Goal: Task Accomplishment & Management: Complete application form

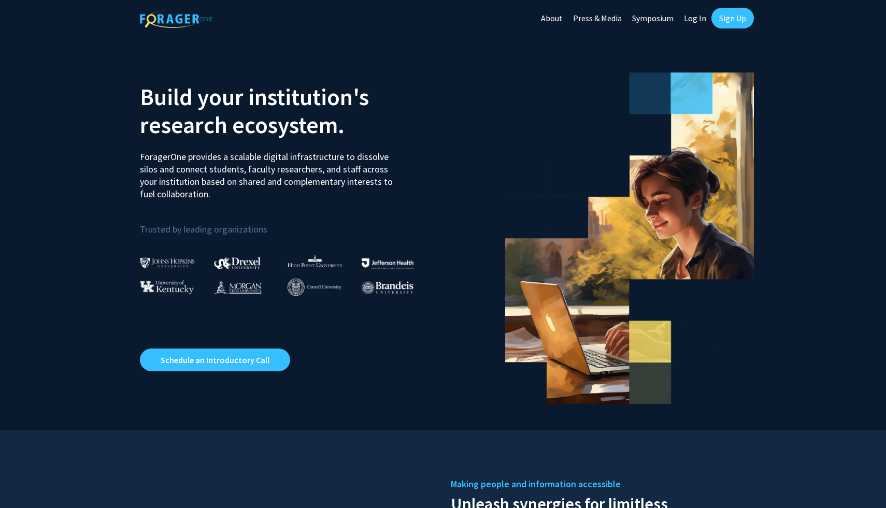
click at [733, 15] on link "Sign Up" at bounding box center [733, 18] width 43 height 21
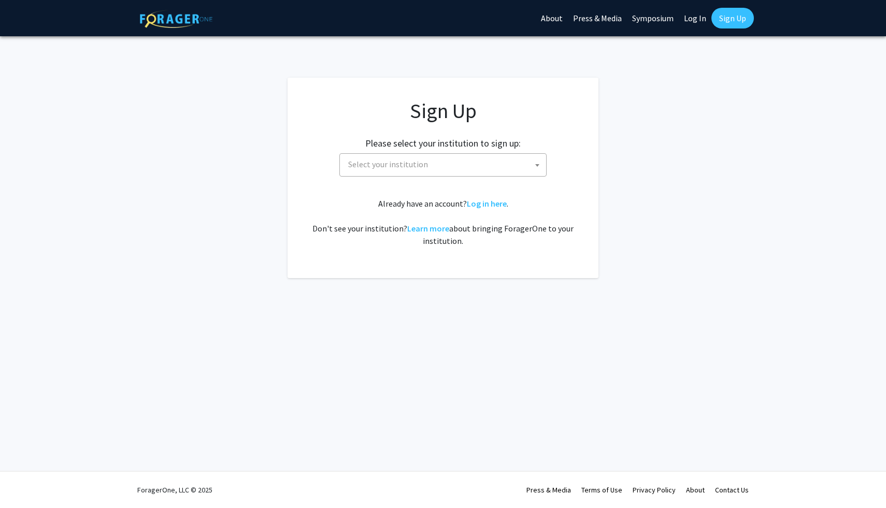
click at [531, 148] on div "Please select your institution to sign up: [GEOGRAPHIC_DATA] [GEOGRAPHIC_DATA] …" at bounding box center [443, 152] width 285 height 49
click at [524, 163] on span "Select your institution" at bounding box center [445, 164] width 202 height 21
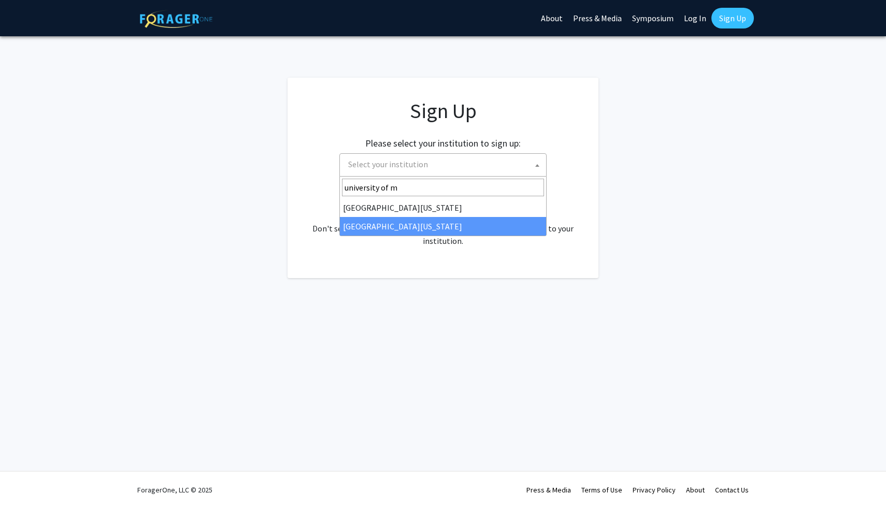
type input "university of m"
select select "33"
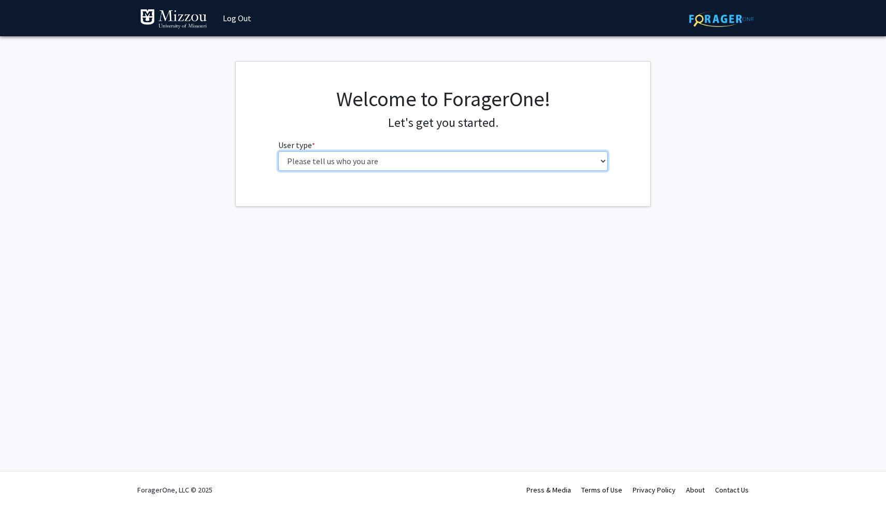
click at [516, 160] on select "Please tell us who you are Undergraduate Student Master's Student Doctoral Cand…" at bounding box center [443, 161] width 330 height 20
select select "1: undergrad"
click at [278, 151] on select "Please tell us who you are Undergraduate Student Master's Student Doctoral Cand…" at bounding box center [443, 161] width 330 height 20
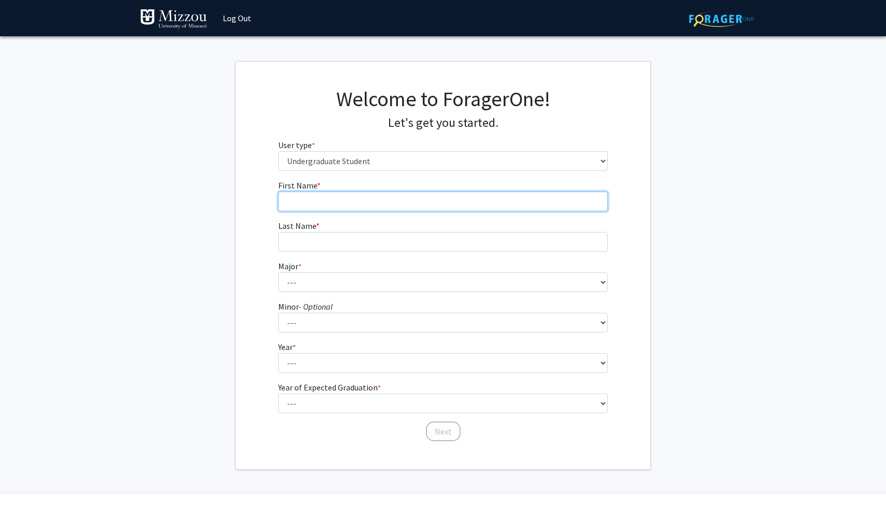
click at [409, 207] on input "First Name * required" at bounding box center [443, 202] width 330 height 20
type input "[PERSON_NAME]"
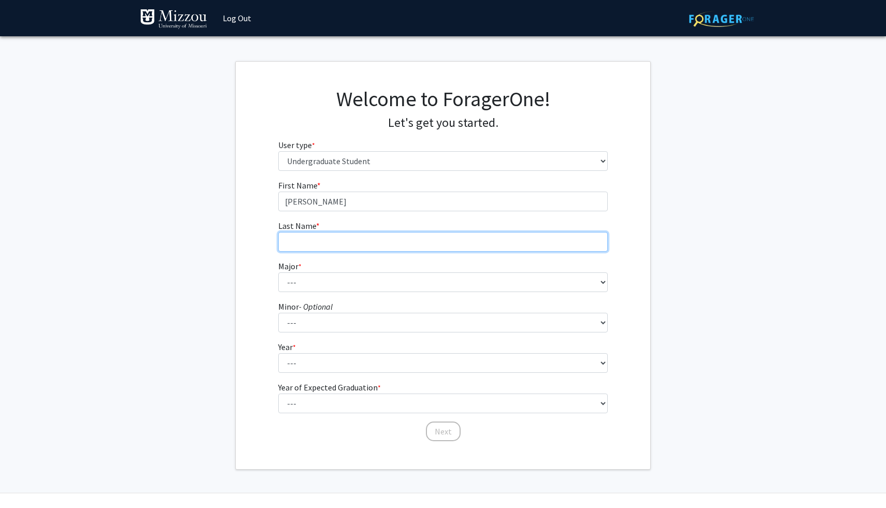
type input "[PERSON_NAME]"
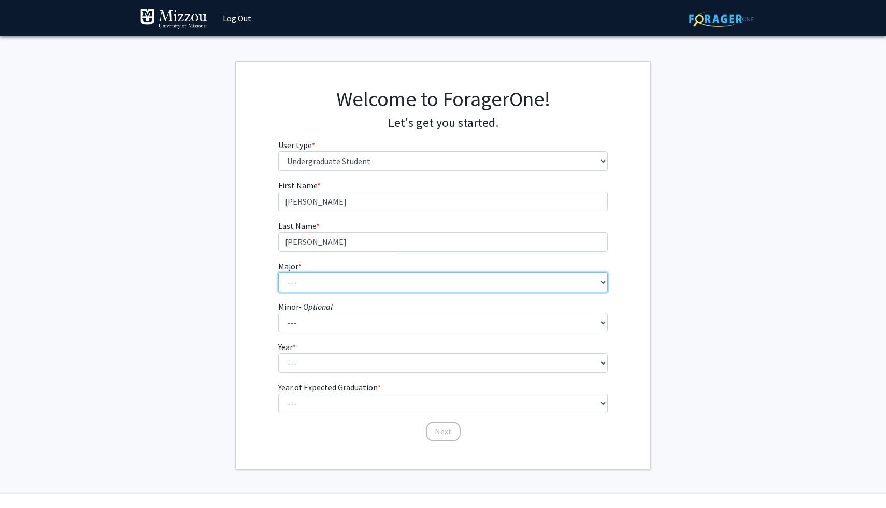
click at [368, 280] on select "--- Agribusiness Management Agricultural Education Agricultural Education: Comm…" at bounding box center [443, 283] width 330 height 20
select select "14: 2503"
click at [278, 273] on select "--- Agribusiness Management Agricultural Education Agricultural Education: Comm…" at bounding box center [443, 283] width 330 height 20
click at [350, 285] on select "--- Agribusiness Management Agricultural Education Agricultural Education: Comm…" at bounding box center [443, 283] width 330 height 20
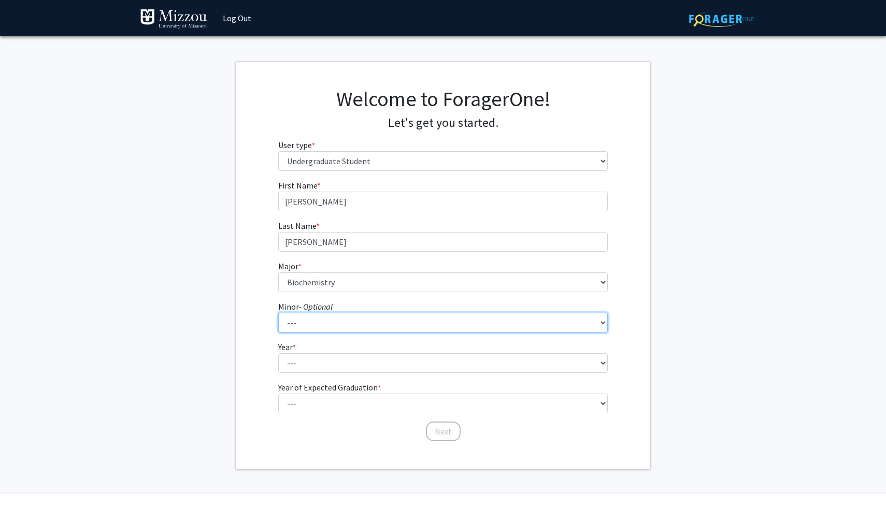
click at [298, 323] on select "--- Accountancy Aerospace Engineering Aerospace Studies Agribusiness Management…" at bounding box center [443, 323] width 330 height 20
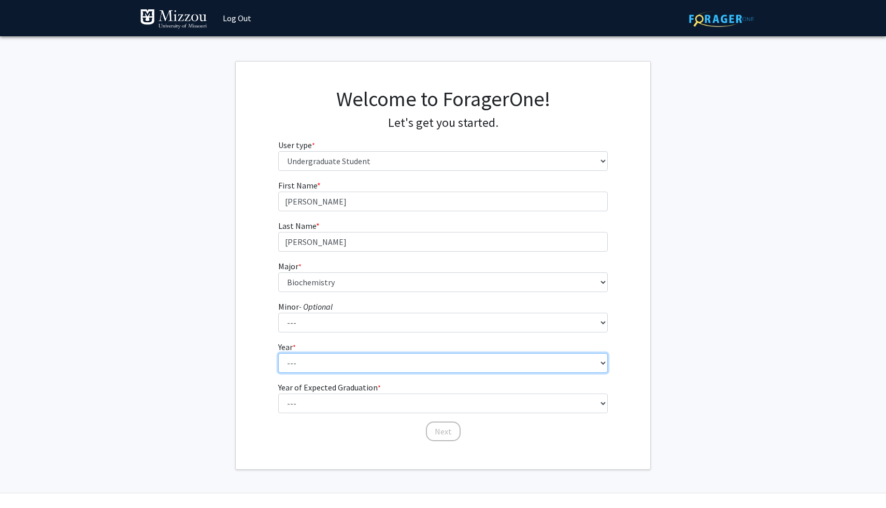
click at [569, 362] on select "--- First-year Sophomore Junior Senior Postbaccalaureate Certificate" at bounding box center [443, 364] width 330 height 20
select select "2: sophomore"
click at [278, 354] on select "--- First-year Sophomore Junior Senior Postbaccalaureate Certificate" at bounding box center [443, 364] width 330 height 20
click at [461, 305] on fg-select "Minor - Optional --- Accountancy Aerospace Engineering Aerospace Studies Agribu…" at bounding box center [443, 317] width 330 height 32
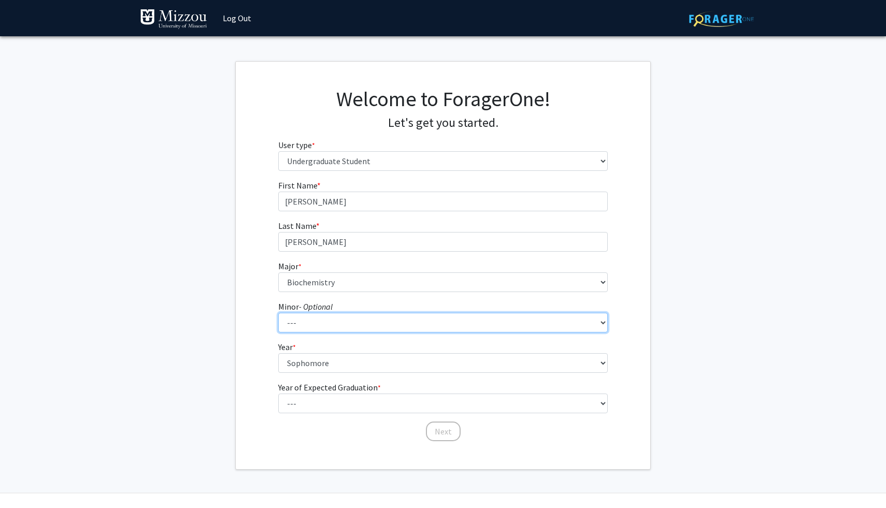
click at [457, 316] on select "--- Accountancy Aerospace Engineering Aerospace Studies Agribusiness Management…" at bounding box center [443, 323] width 330 height 20
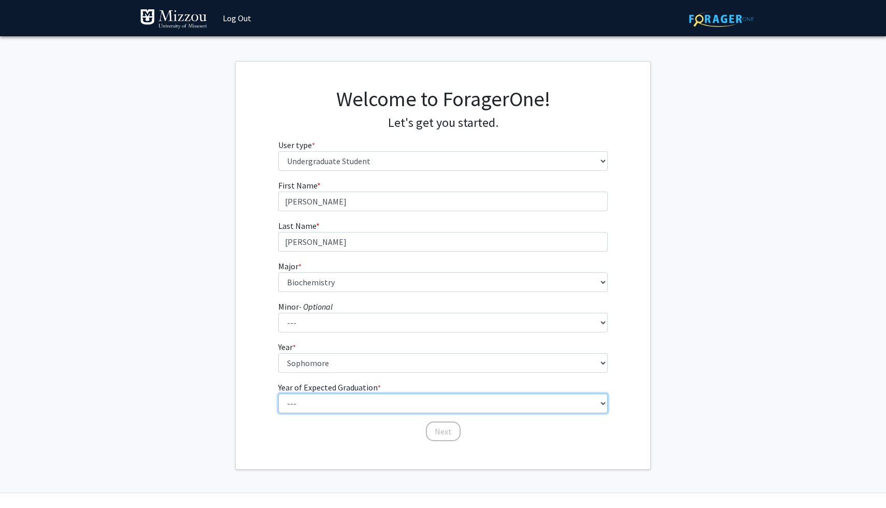
click at [432, 401] on select "--- 2025 2026 2027 2028 2029 2030 2031 2032 2033 2034" at bounding box center [443, 404] width 330 height 20
select select "4: 2028"
click at [278, 394] on select "--- 2025 2026 2027 2028 2029 2030 2031 2032 2033 2034" at bounding box center [443, 404] width 330 height 20
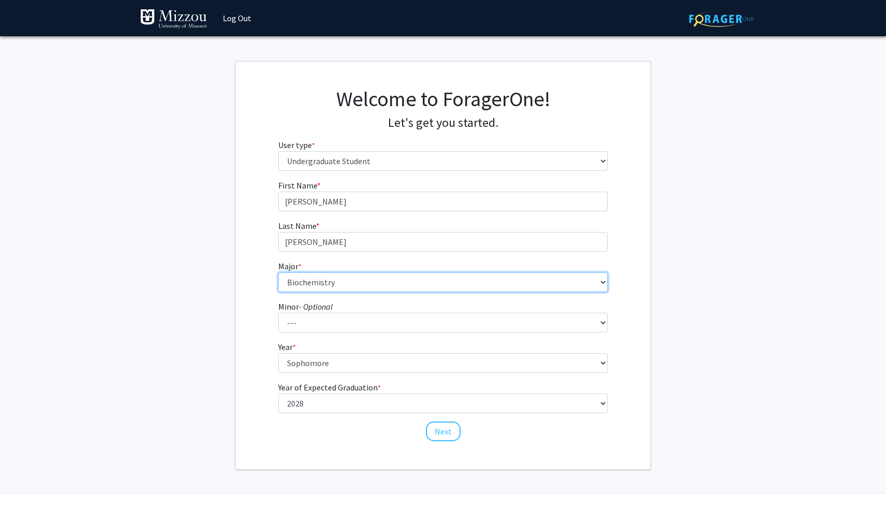
click at [380, 277] on select "--- Agribusiness Management Agricultural Education Agricultural Education: Comm…" at bounding box center [443, 283] width 330 height 20
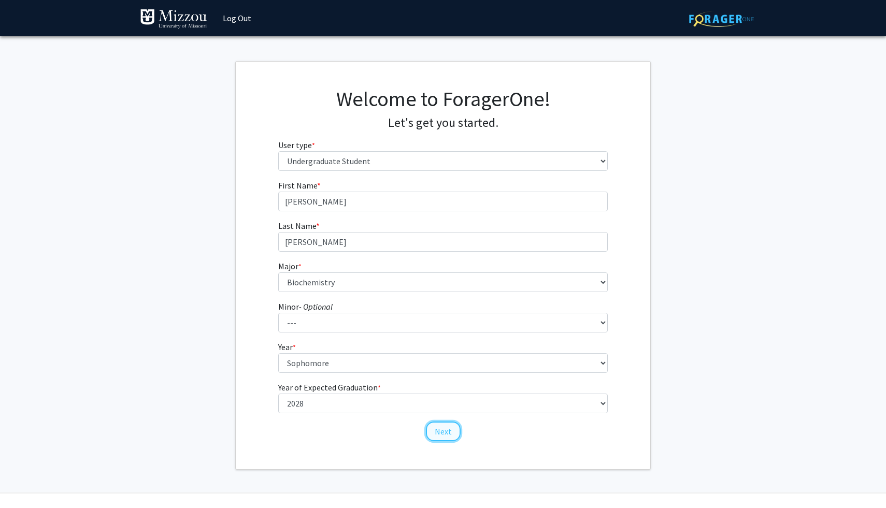
click at [449, 423] on button "Next" at bounding box center [443, 432] width 35 height 20
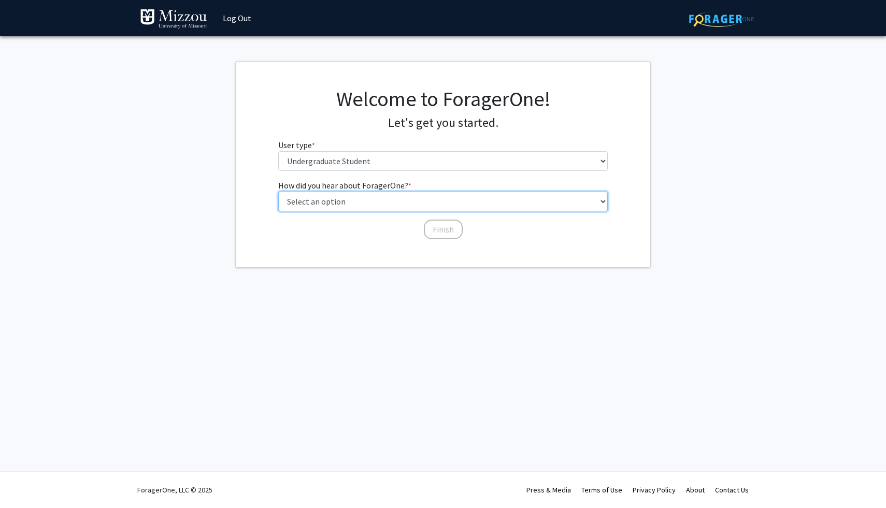
click at [395, 201] on select "Select an option Peer/student recommendation Faculty/staff recommendation Unive…" at bounding box center [443, 202] width 330 height 20
select select "2: faculty_recommendation"
click at [278, 192] on select "Select an option Peer/student recommendation Faculty/staff recommendation Unive…" at bounding box center [443, 202] width 330 height 20
click at [394, 202] on select "Select an option Peer/student recommendation Faculty/staff recommendation Unive…" at bounding box center [443, 202] width 330 height 20
click at [278, 192] on select "Select an option Peer/student recommendation Faculty/staff recommendation Unive…" at bounding box center [443, 202] width 330 height 20
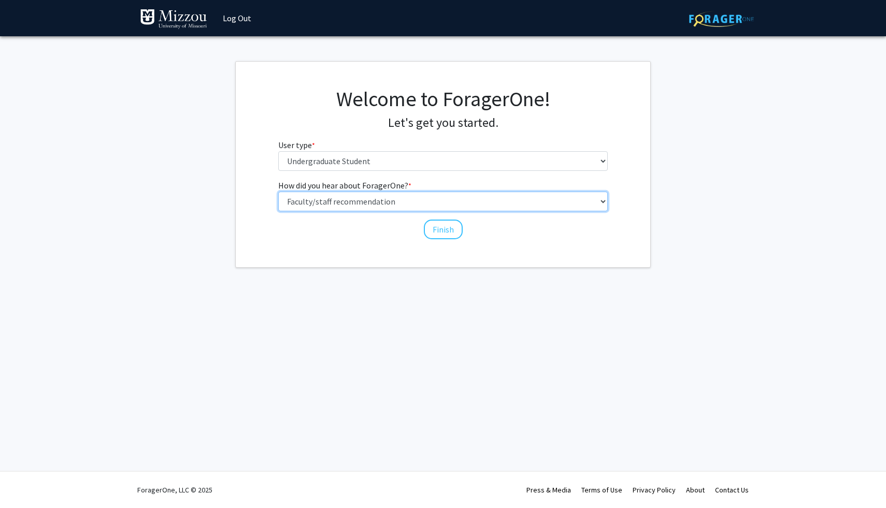
click at [394, 202] on select "Select an option Peer/student recommendation Faculty/staff recommendation Unive…" at bounding box center [443, 202] width 330 height 20
click at [278, 192] on select "Select an option Peer/student recommendation Faculty/staff recommendation Unive…" at bounding box center [443, 202] width 330 height 20
click at [432, 228] on button "Finish" at bounding box center [443, 230] width 39 height 20
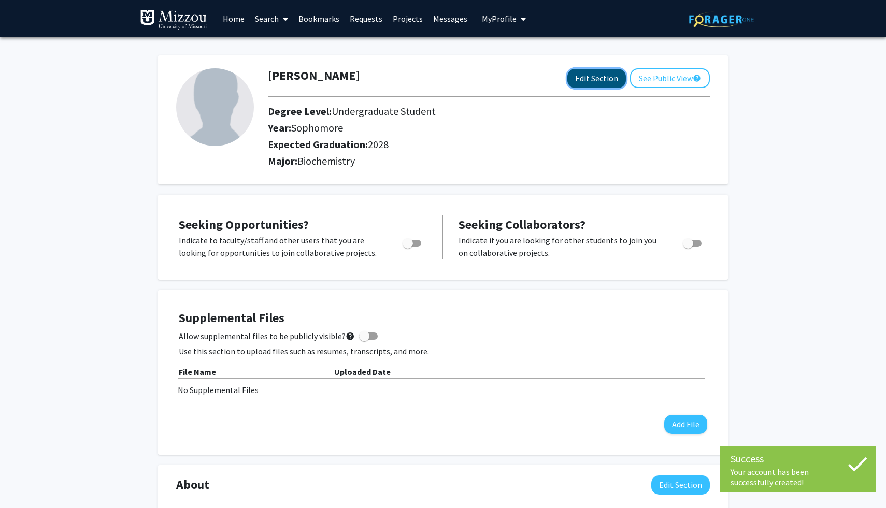
click at [599, 82] on button "Edit Section" at bounding box center [597, 78] width 59 height 19
select select "sophomore"
select select "2028"
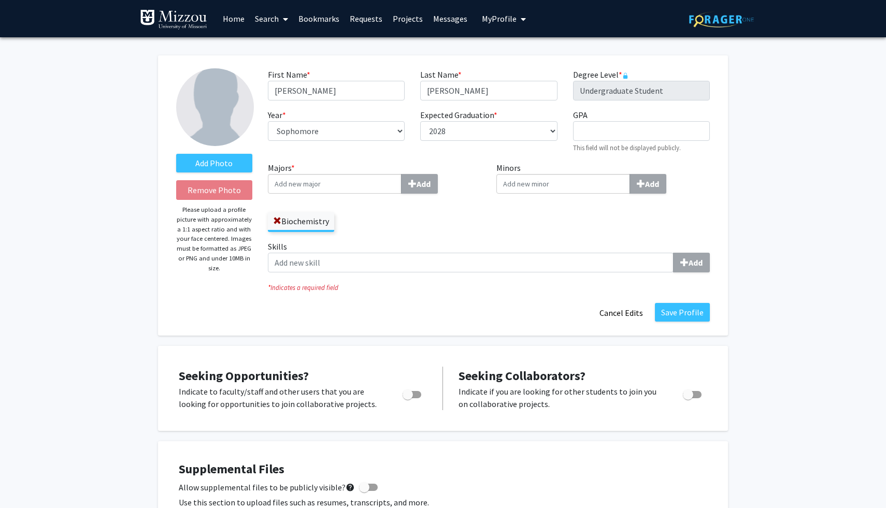
click at [373, 186] on input "Majors * Add" at bounding box center [335, 184] width 134 height 20
drag, startPoint x: 318, startPoint y: 223, endPoint x: 393, endPoint y: 222, distance: 75.2
click at [394, 223] on div "Biochemistry" at bounding box center [375, 217] width 214 height 30
click at [393, 222] on div "Biochemistry" at bounding box center [375, 217] width 214 height 30
click at [482, 216] on div "Majors * Add Biochemistry" at bounding box center [374, 201] width 229 height 79
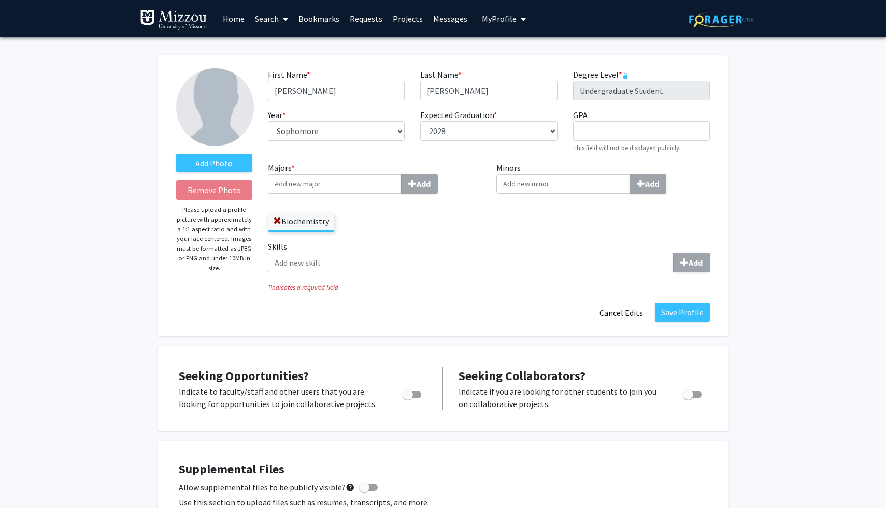
click at [358, 179] on input "Majors * Add" at bounding box center [335, 184] width 134 height 20
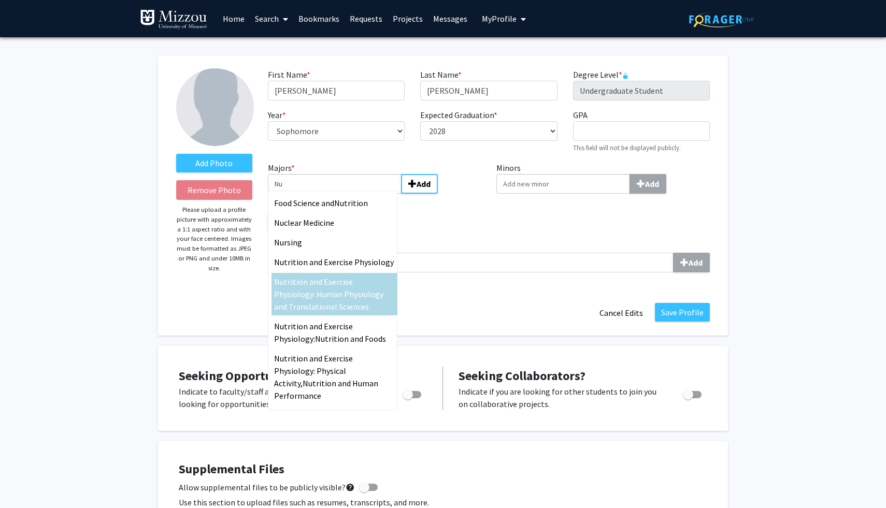
type input "Nu"
click at [334, 280] on span "trition and Exercise Physiology: Human Physiology and Translational Sciences" at bounding box center [328, 294] width 109 height 35
click at [334, 194] on input "Nu" at bounding box center [335, 184] width 134 height 20
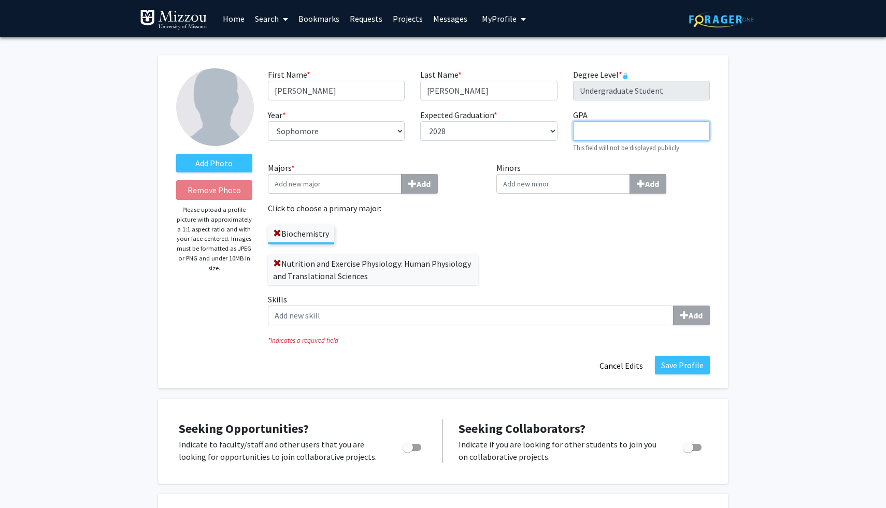
click at [626, 130] on input "GPA required" at bounding box center [641, 131] width 137 height 20
click at [266, 18] on link "Search" at bounding box center [272, 19] width 44 height 36
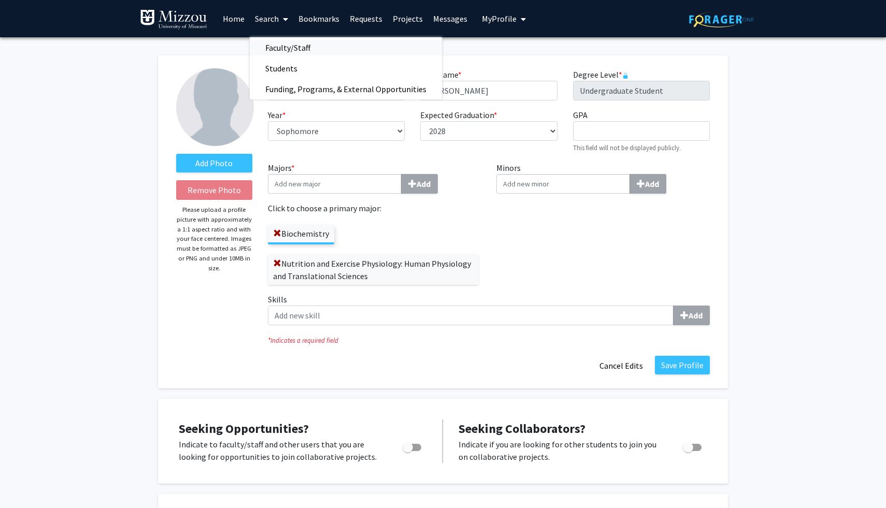
click at [277, 48] on span "Faculty/Staff" at bounding box center [288, 47] width 76 height 21
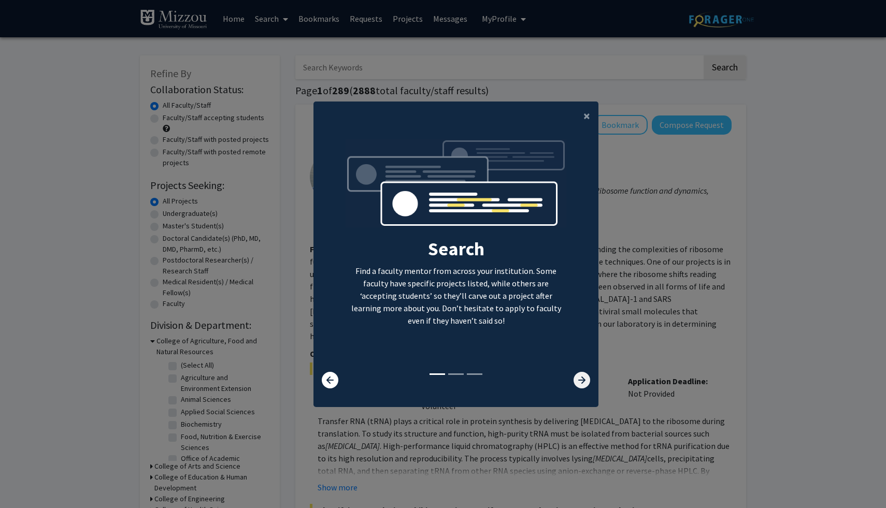
click at [588, 385] on icon at bounding box center [582, 380] width 17 height 17
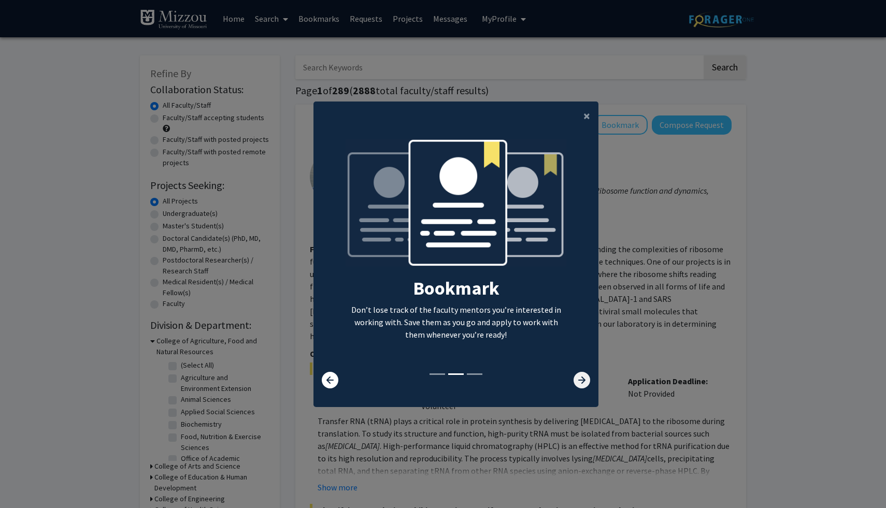
click at [587, 384] on icon at bounding box center [582, 380] width 17 height 17
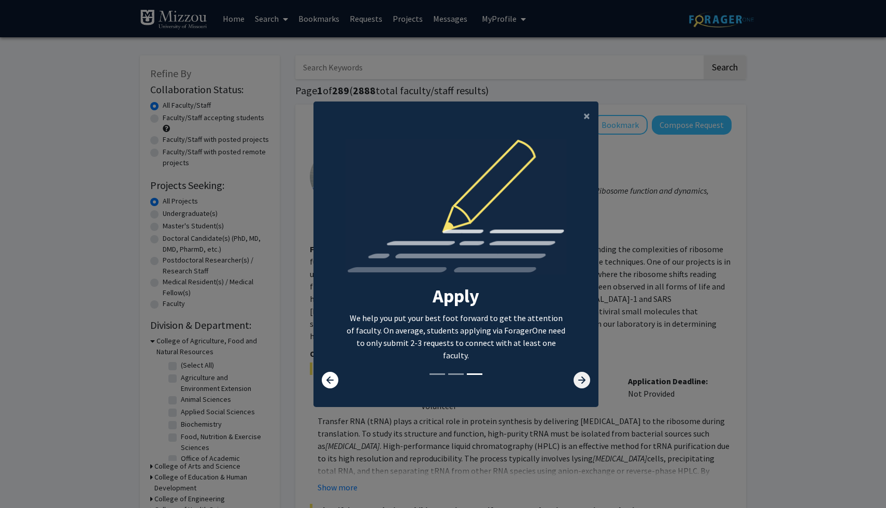
click at [587, 384] on icon at bounding box center [582, 380] width 17 height 17
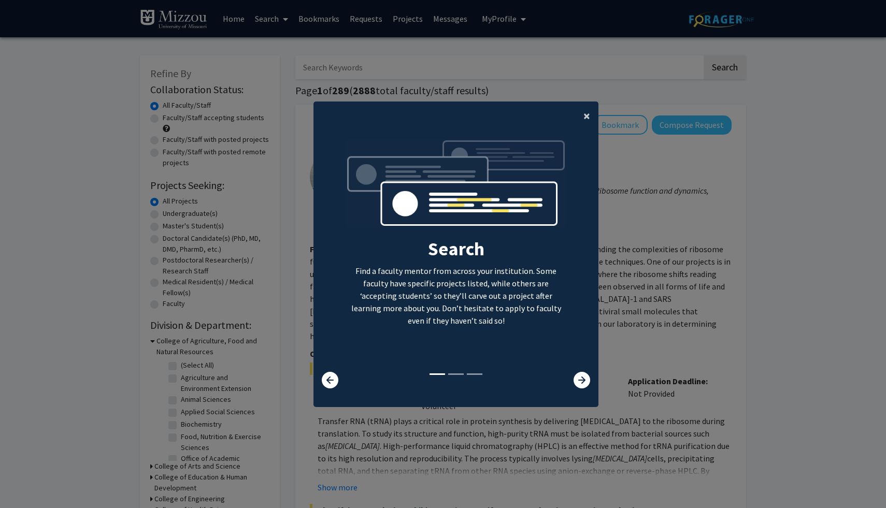
click at [583, 116] on button "×" at bounding box center [586, 116] width 23 height 29
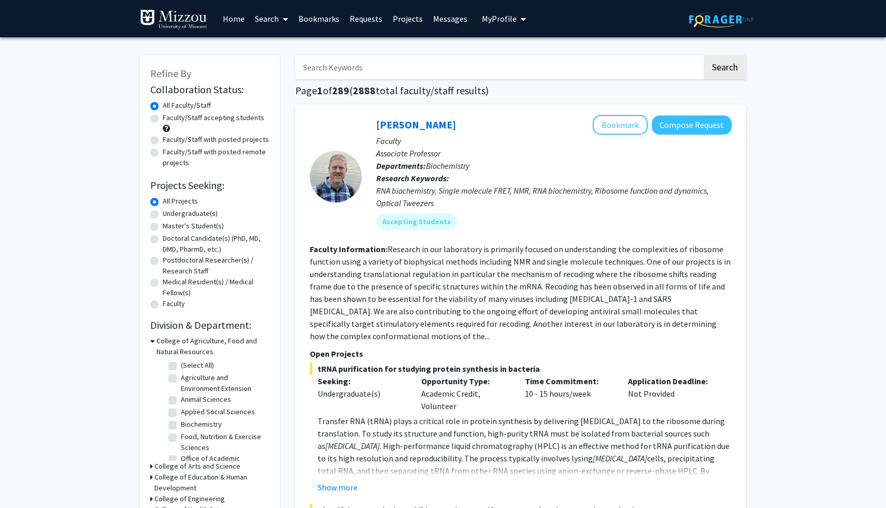
click at [278, 20] on link "Search" at bounding box center [272, 19] width 44 height 36
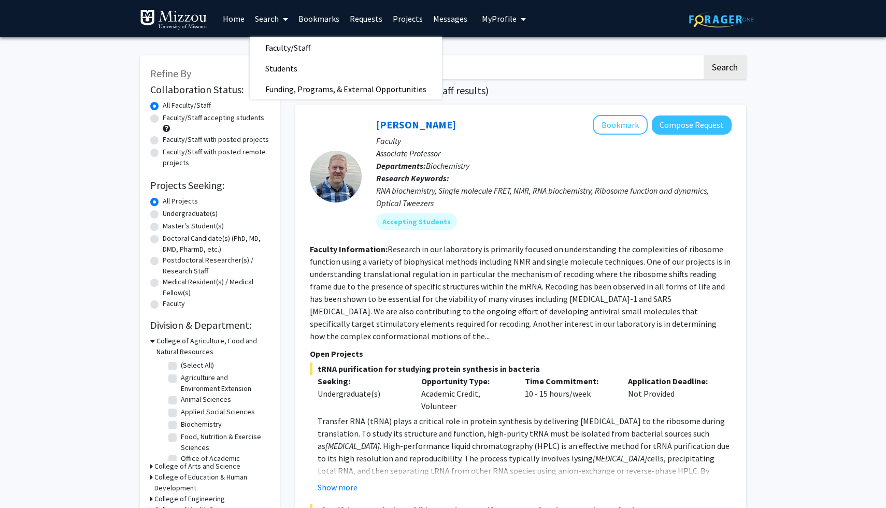
click at [235, 16] on link "Home" at bounding box center [234, 19] width 32 height 36
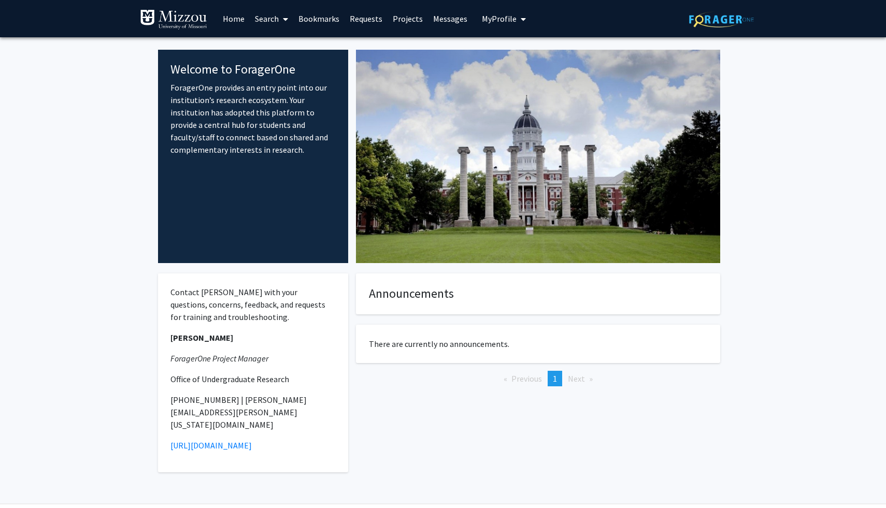
click at [271, 16] on link "Search" at bounding box center [272, 19] width 44 height 36
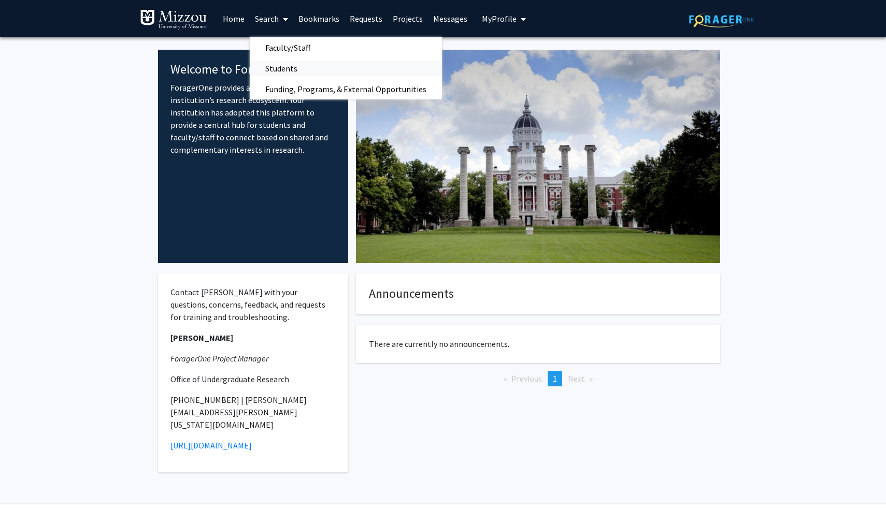
click at [313, 71] on link "Students" at bounding box center [346, 69] width 192 height 16
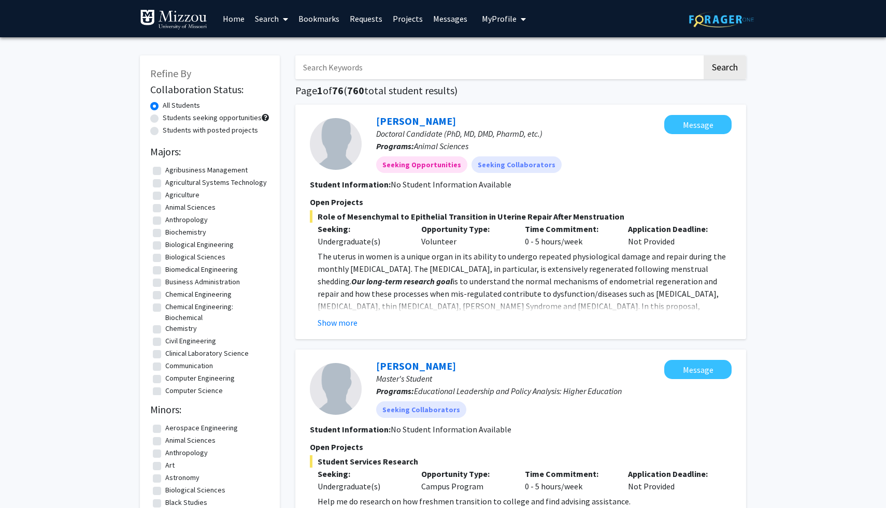
click at [363, 55] on input "Search Keywords" at bounding box center [498, 67] width 407 height 24
type input "rector"
click at [704, 55] on button "Search" at bounding box center [725, 67] width 43 height 24
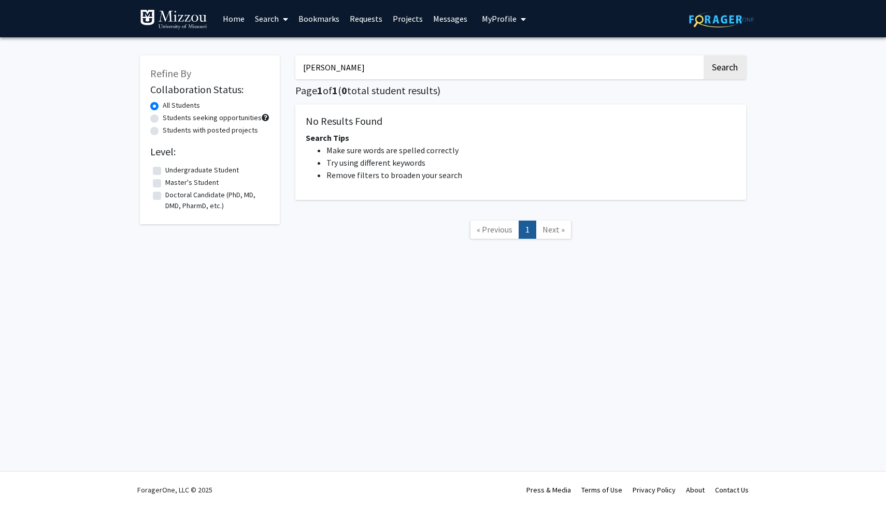
drag, startPoint x: 336, startPoint y: 67, endPoint x: 281, endPoint y: 68, distance: 55.5
click at [280, 68] on div "Refine By Collaboration Status: All Students Students seeking opportunities Stu…" at bounding box center [443, 152] width 622 height 215
type input "scott"
click at [704, 55] on button "Search" at bounding box center [725, 67] width 43 height 24
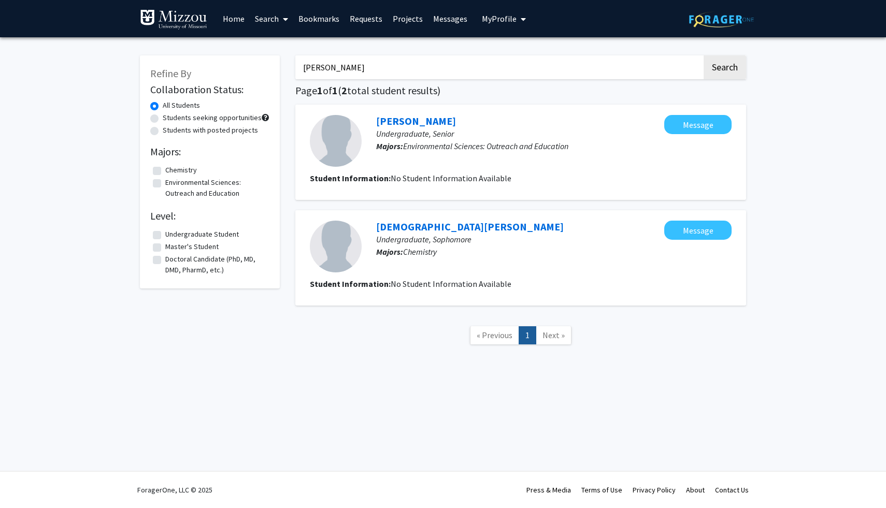
click at [232, 19] on link "Home" at bounding box center [234, 19] width 32 height 36
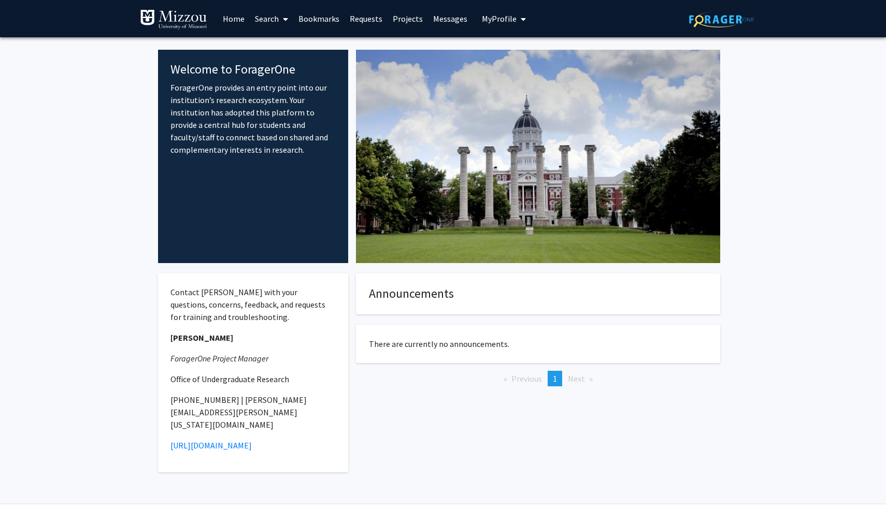
click at [173, 6] on link at bounding box center [179, 19] width 78 height 36
click at [175, 15] on img at bounding box center [173, 19] width 67 height 21
click at [255, 20] on link "Search" at bounding box center [272, 19] width 44 height 36
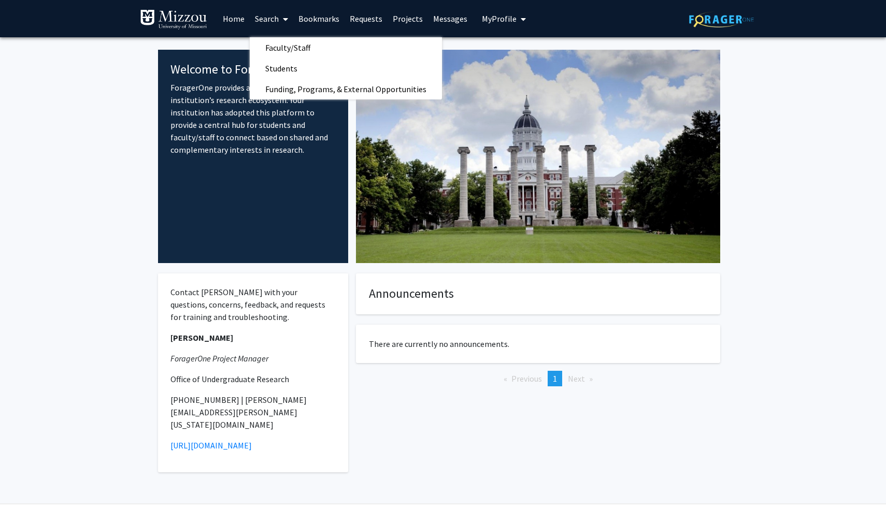
click at [321, 26] on link "Bookmarks" at bounding box center [318, 19] width 51 height 36
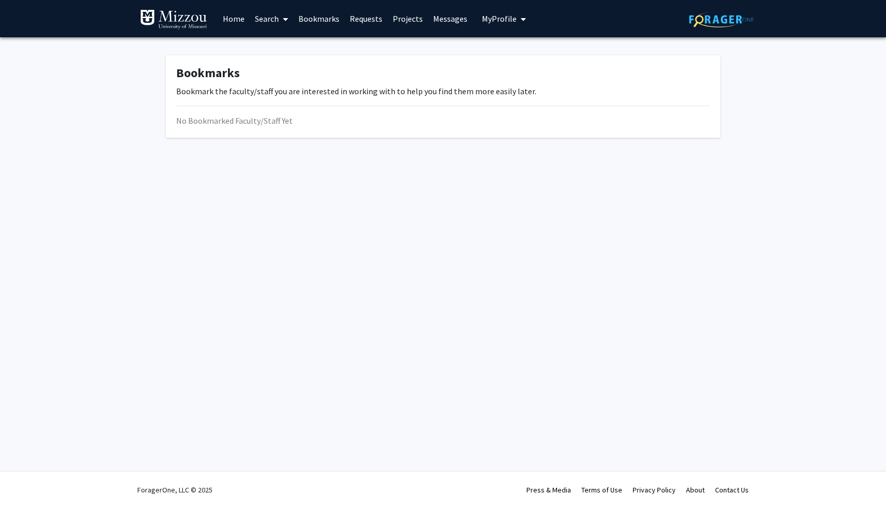
click at [377, 25] on link "Requests" at bounding box center [366, 19] width 43 height 36
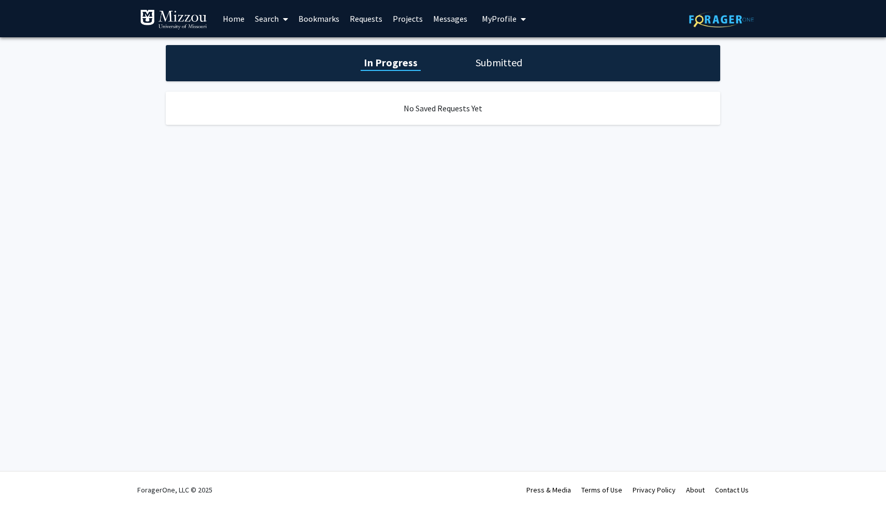
click at [402, 22] on link "Projects" at bounding box center [408, 19] width 40 height 36
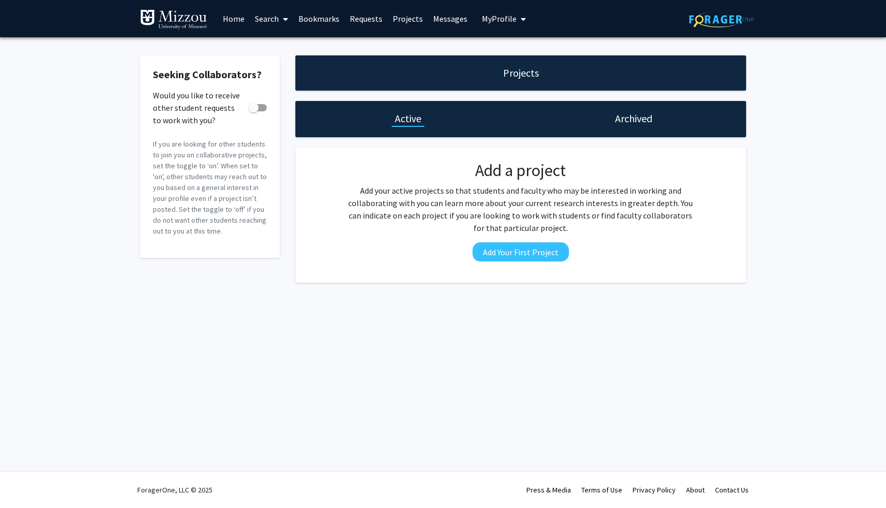
click at [450, 23] on link "Messages" at bounding box center [450, 19] width 45 height 36
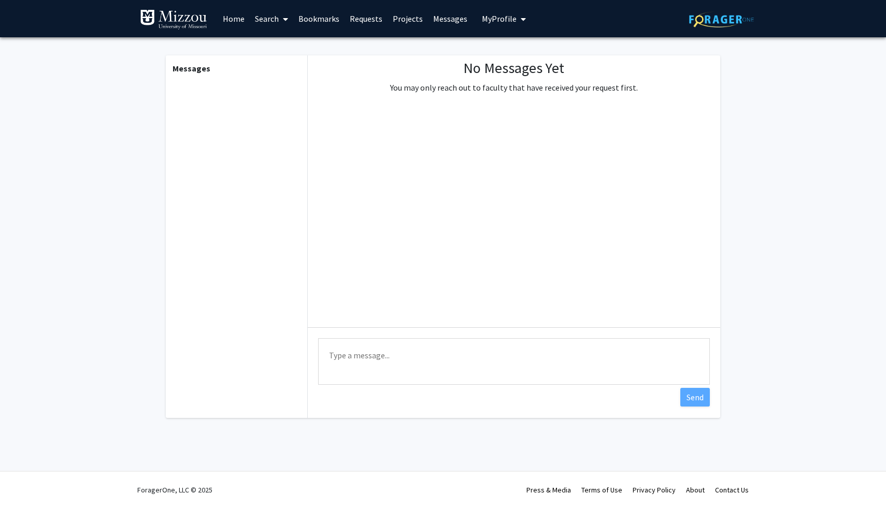
click at [481, 26] on button "My Profile" at bounding box center [504, 18] width 50 height 37
click at [248, 16] on link "Home" at bounding box center [234, 19] width 32 height 36
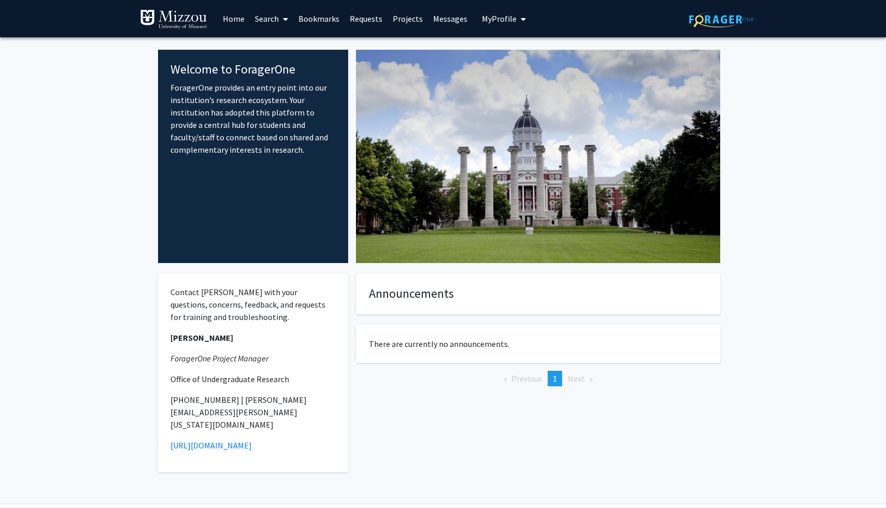
click at [248, 16] on link "Home" at bounding box center [234, 19] width 32 height 36
click at [266, 18] on link "Search" at bounding box center [272, 19] width 44 height 36
